Goal: Check status: Check status

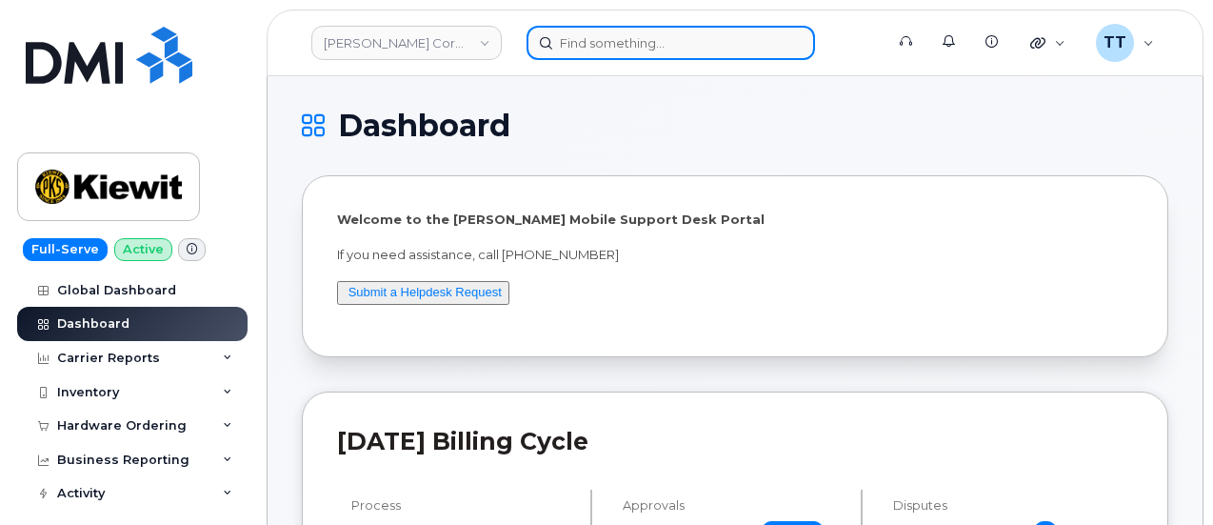
click at [587, 48] on input at bounding box center [671, 43] width 289 height 34
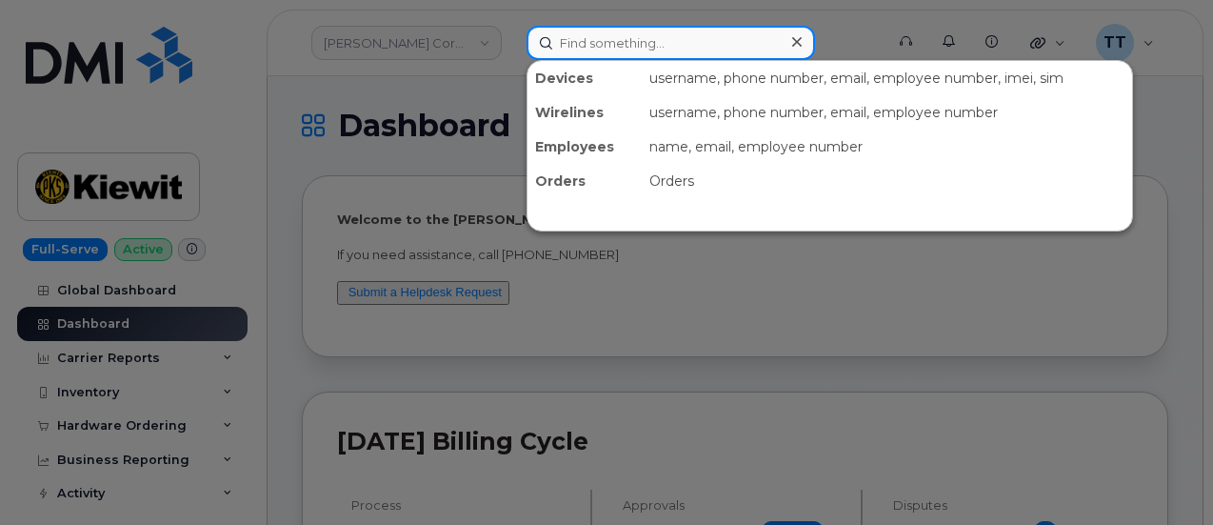
paste input "13024109770"
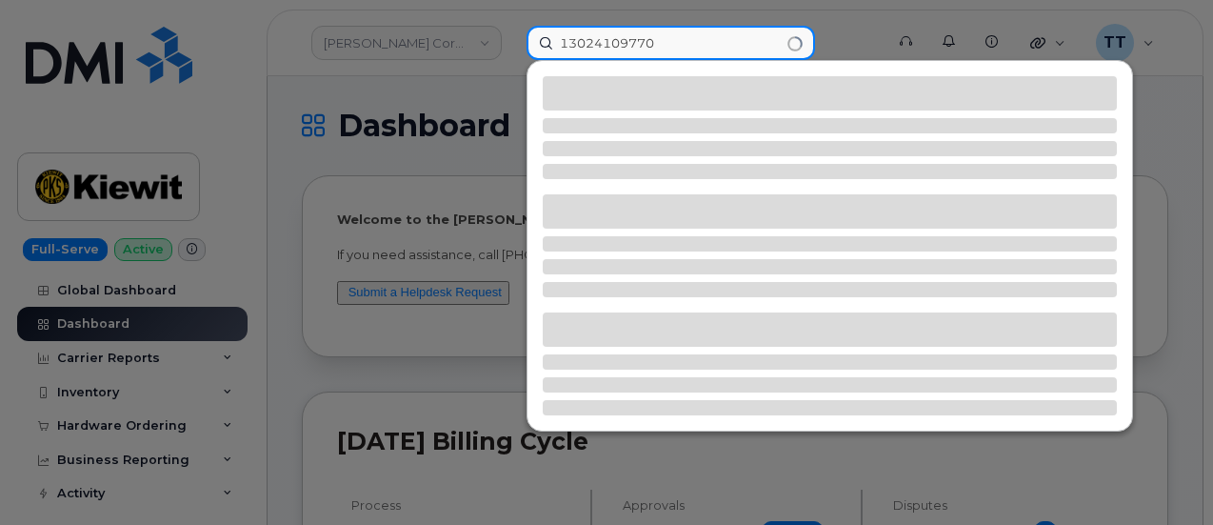
click at [571, 42] on input "13024109770" at bounding box center [671, 43] width 289 height 34
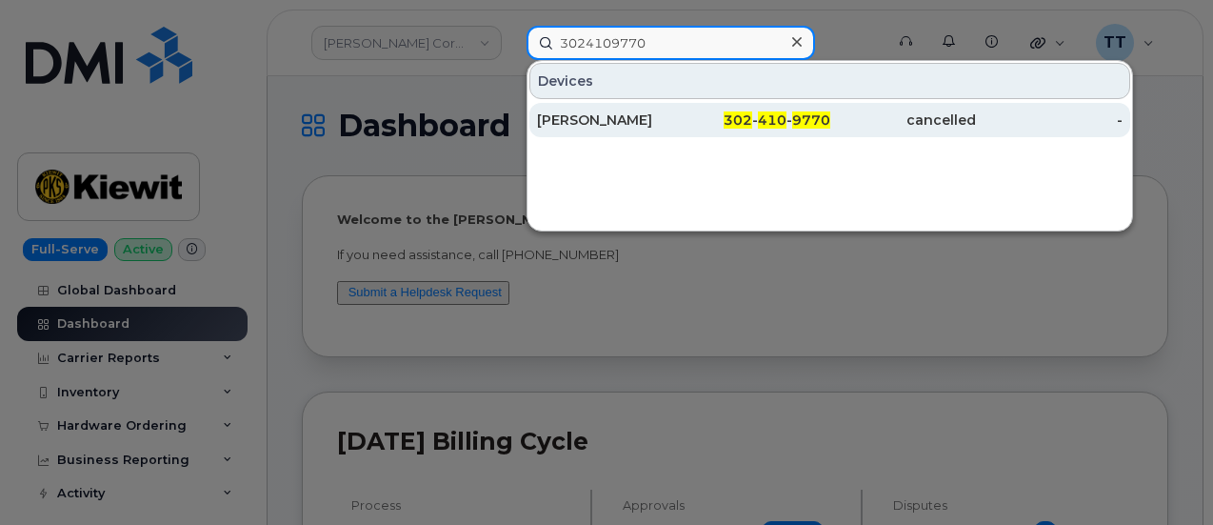
type input "3024109770"
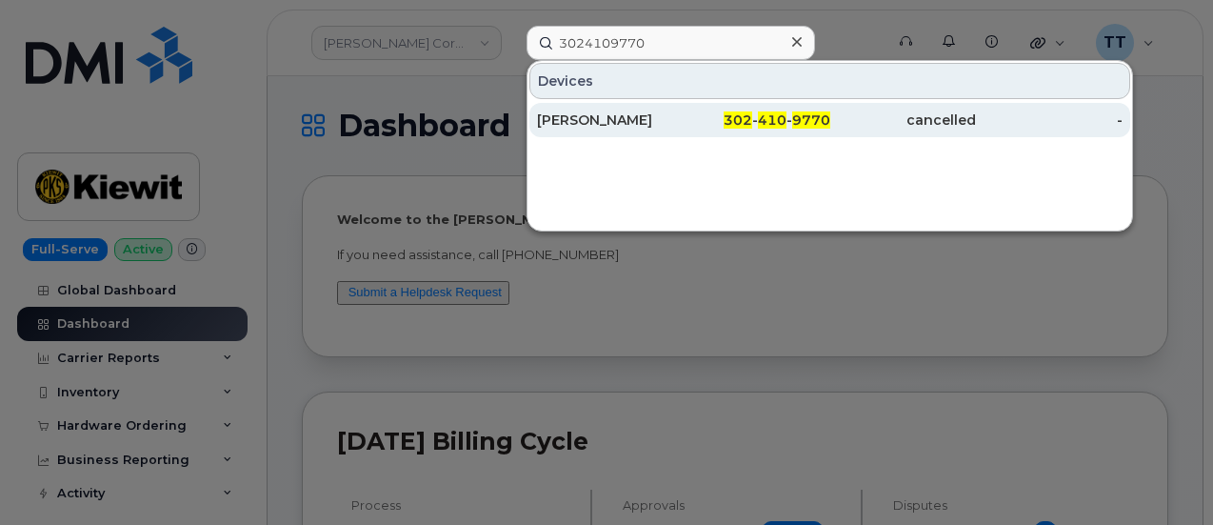
click at [631, 126] on div "[PERSON_NAME]" at bounding box center [610, 119] width 147 height 19
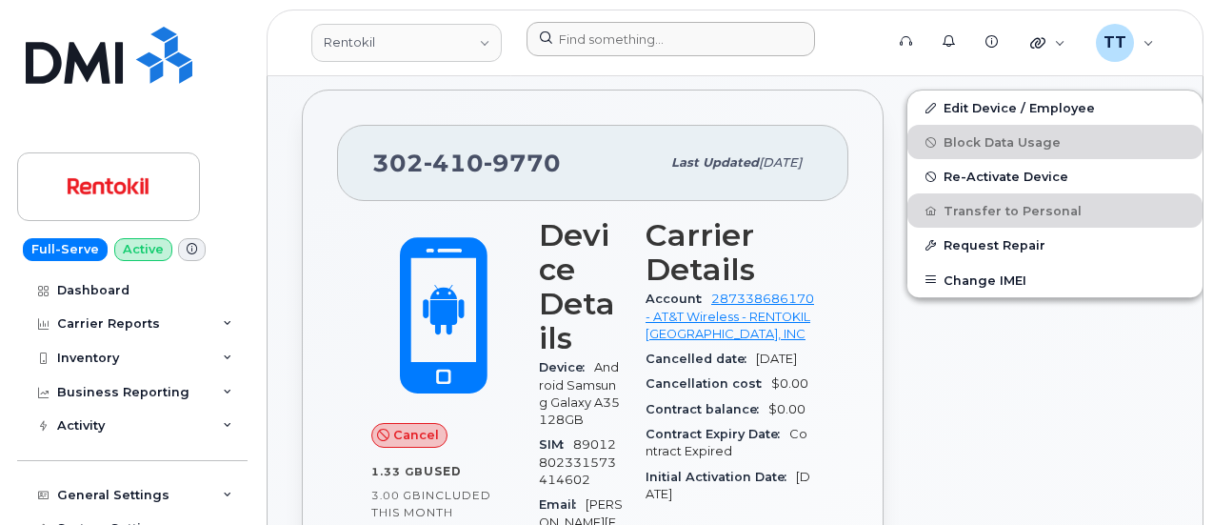
scroll to position [269, 0]
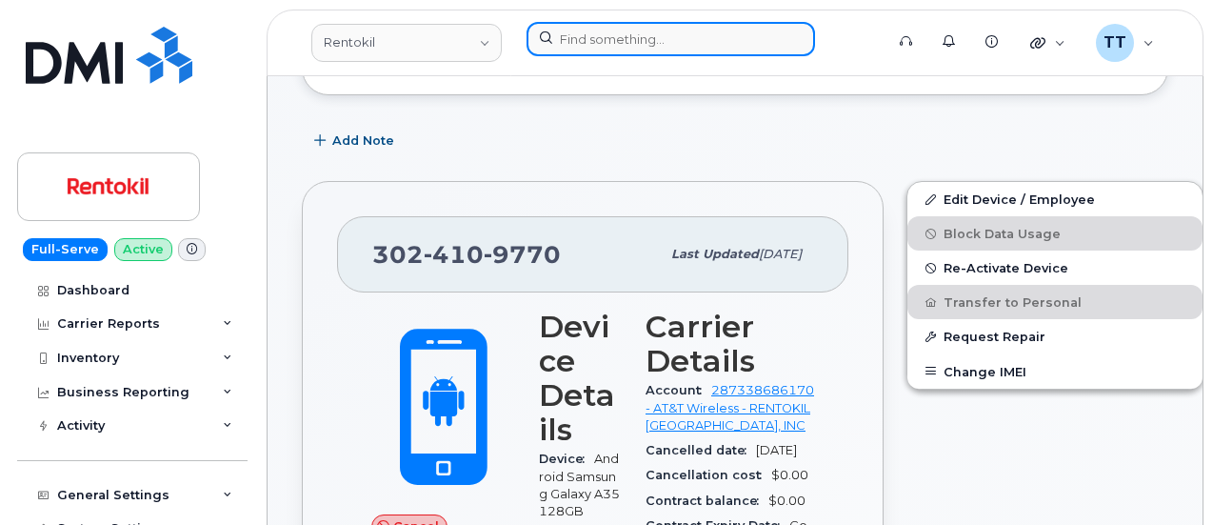
click at [604, 43] on input at bounding box center [671, 39] width 289 height 34
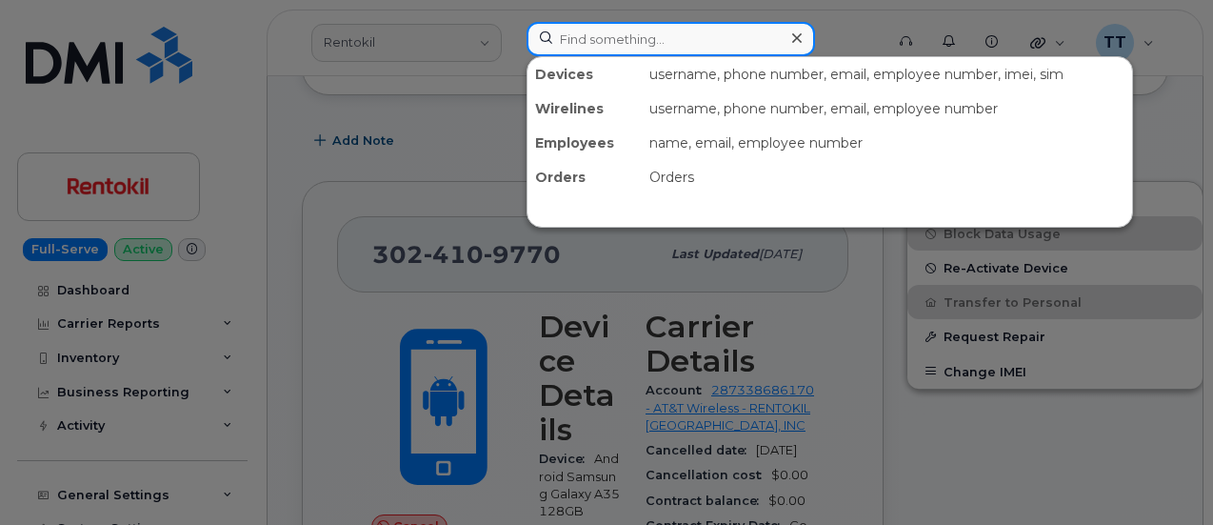
paste input "301599"
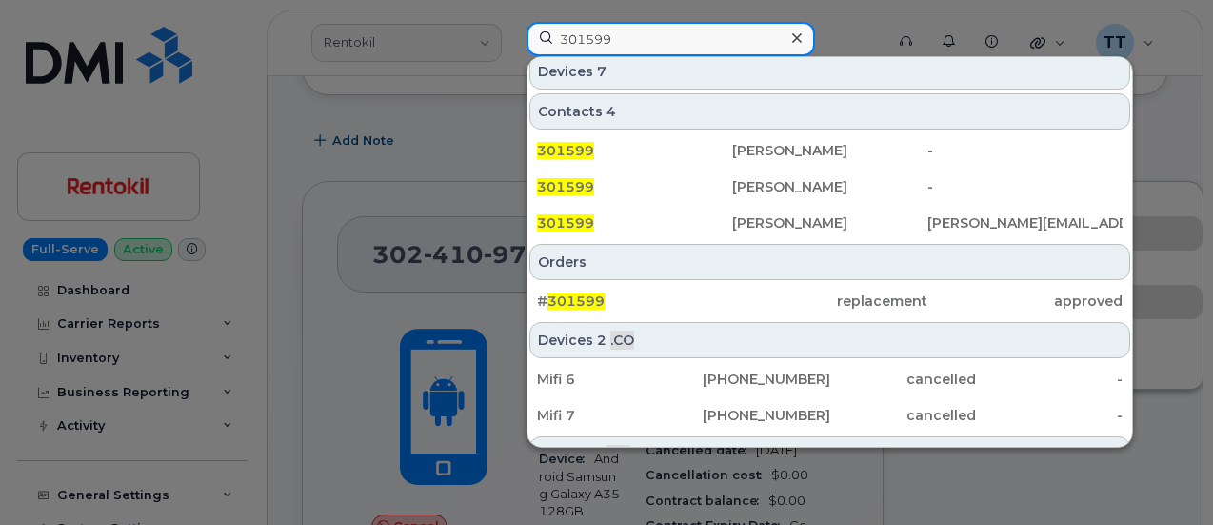
scroll to position [286, 0]
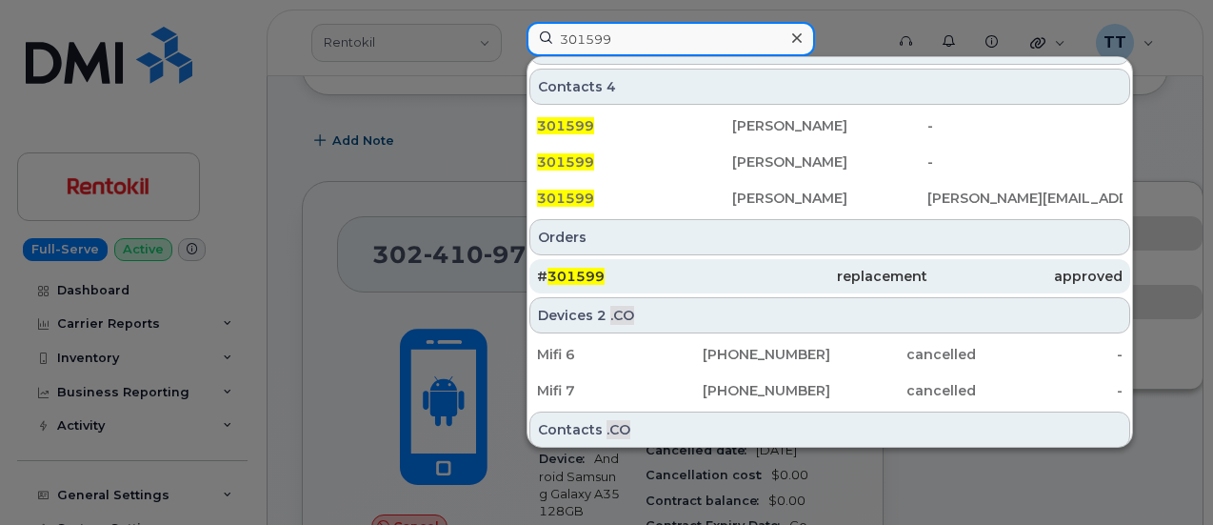
type input "301599"
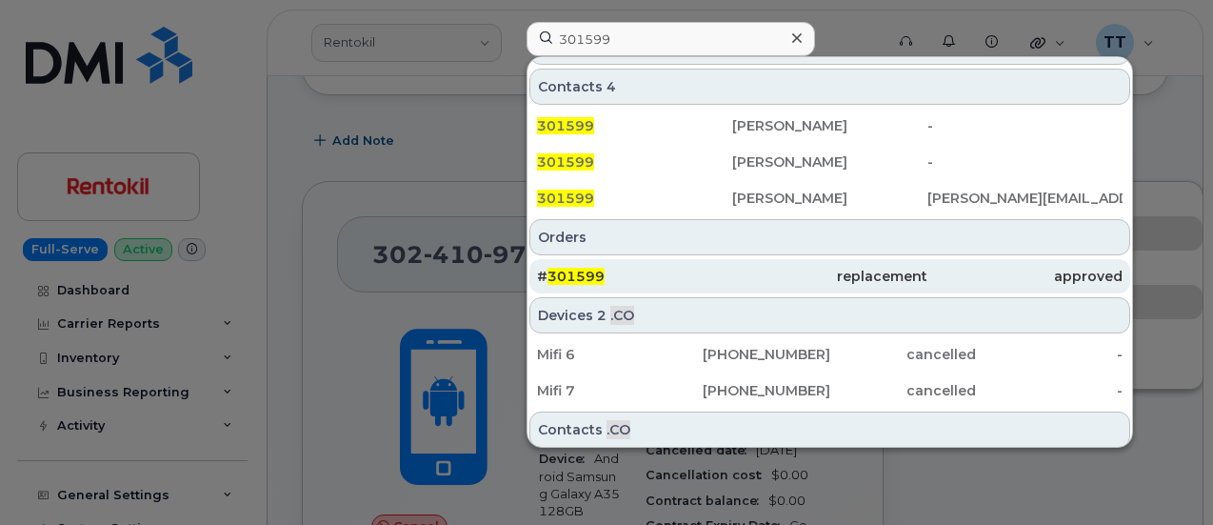
click at [650, 274] on div "# 301599" at bounding box center [634, 276] width 195 height 19
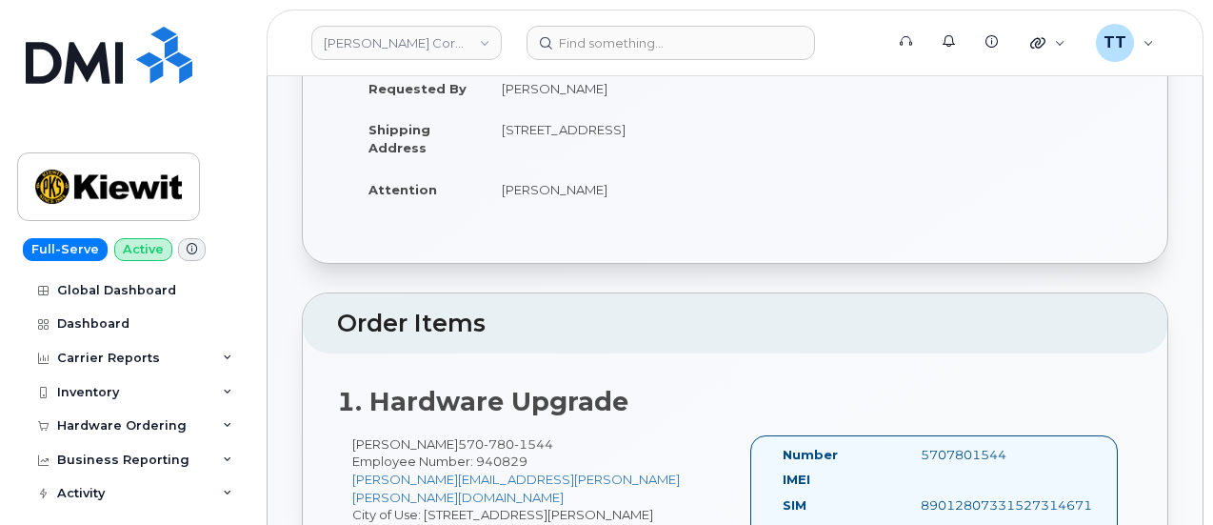
scroll to position [87, 0]
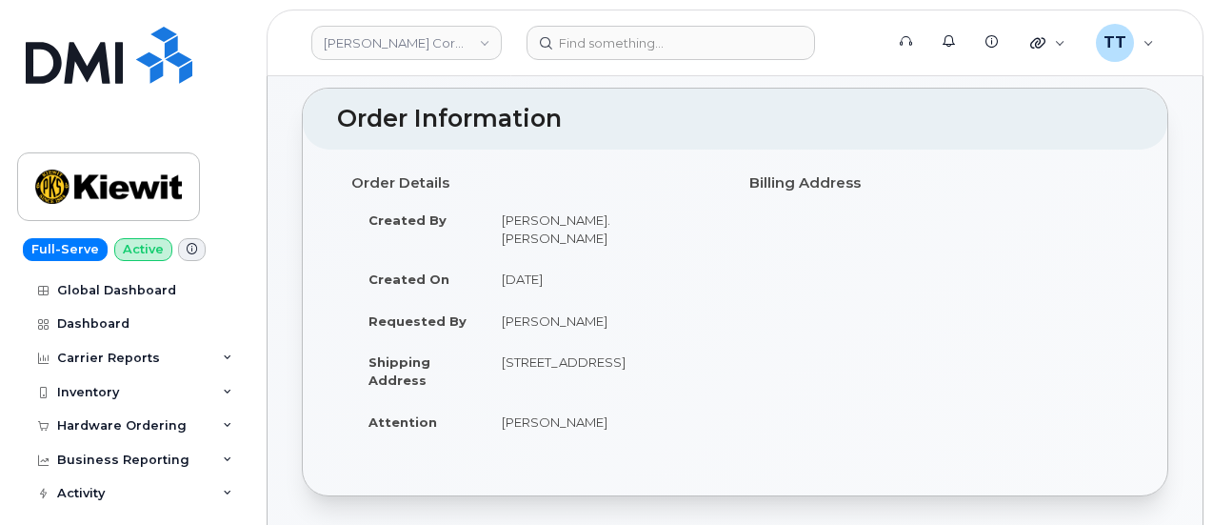
click at [573, 355] on td "9920 Timberview Way LOUISVILLE KY 40223-3560 UNITED STATES" at bounding box center [603, 370] width 236 height 59
copy tbody "9920 Timberview Way LOUISVILLE KY 40223-3560 UNITED STATES"
click at [678, 416] on td "Forrest Kilbride" at bounding box center [603, 422] width 236 height 42
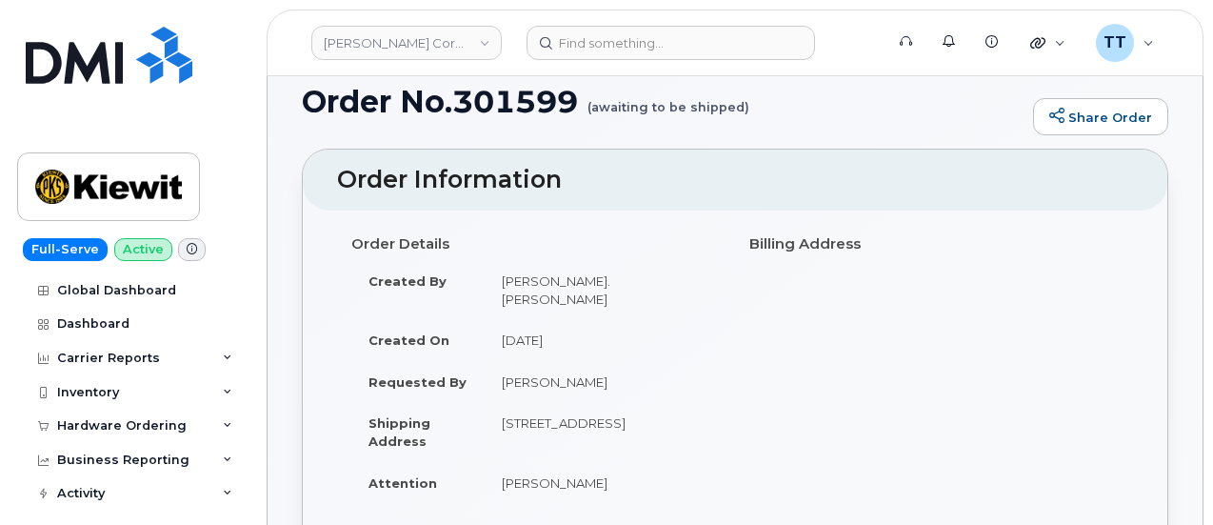
scroll to position [0, 0]
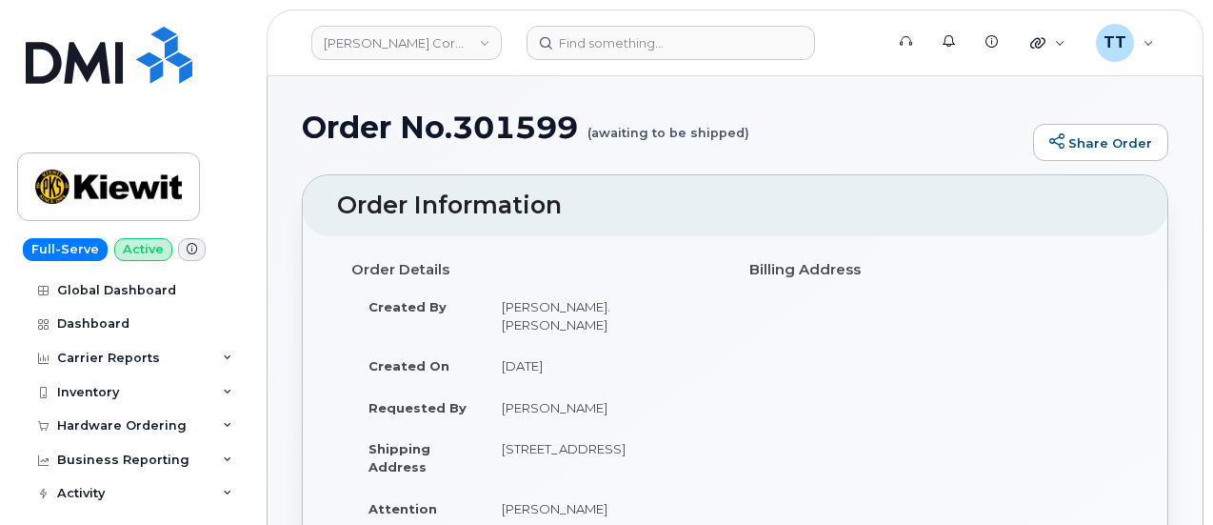
click at [417, 134] on h1 "Order No.301599 (awaiting to be shipped)" at bounding box center [663, 126] width 722 height 33
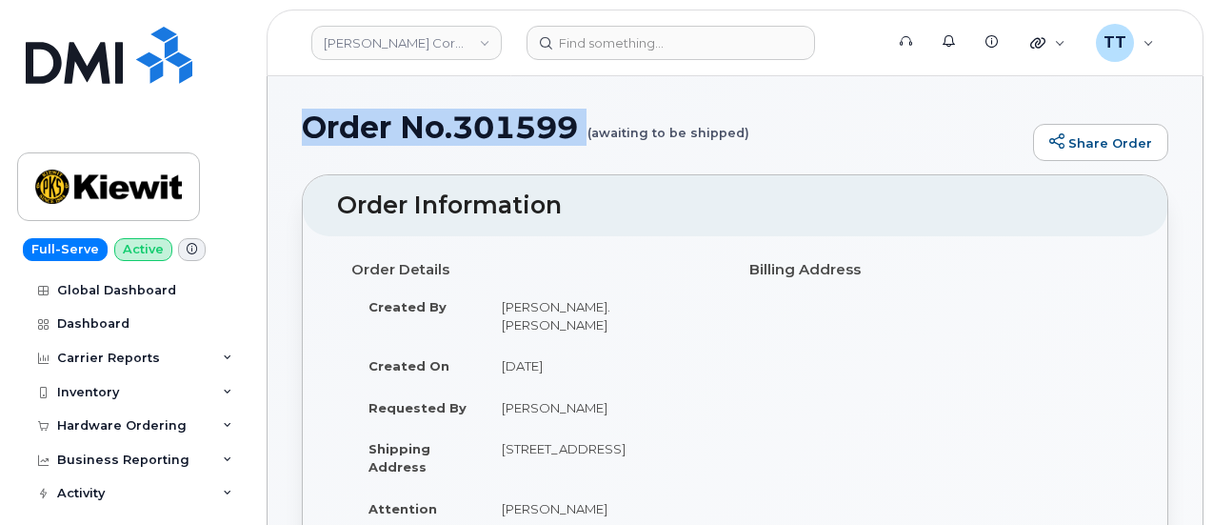
click at [417, 134] on h1 "Order No.301599 (awaiting to be shipped)" at bounding box center [663, 126] width 722 height 33
copy h1 "Order No.301599"
click at [451, 131] on h1 "Order No.301599 (awaiting to be shipped)" at bounding box center [663, 126] width 722 height 33
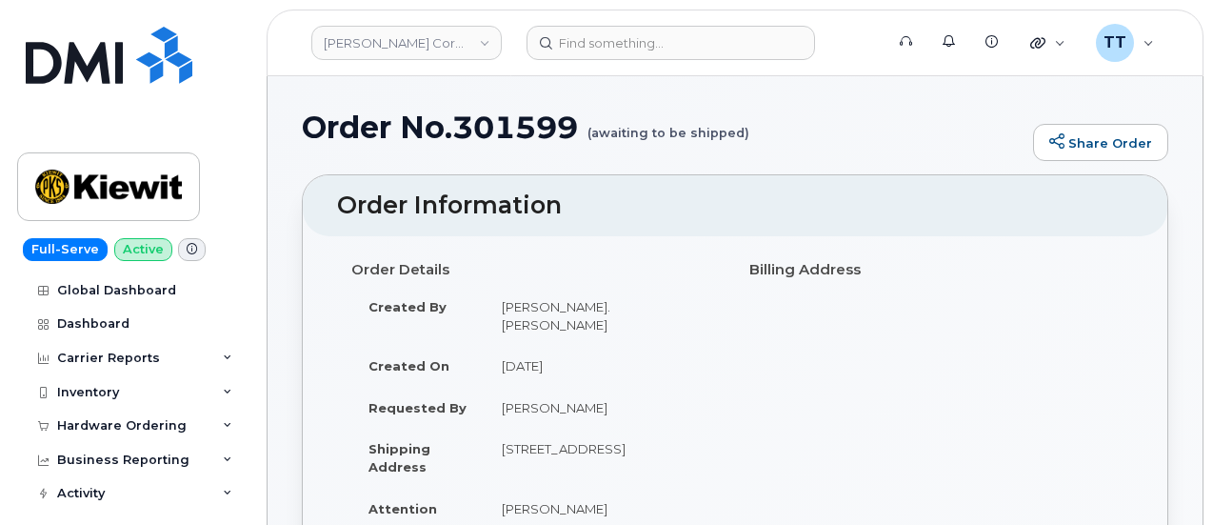
click at [511, 181] on header "Order Information" at bounding box center [735, 205] width 865 height 61
